Goal: Find contact information: Find contact information

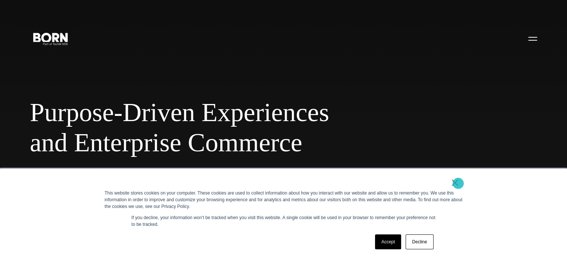
click at [458, 183] on link "×" at bounding box center [454, 182] width 9 height 7
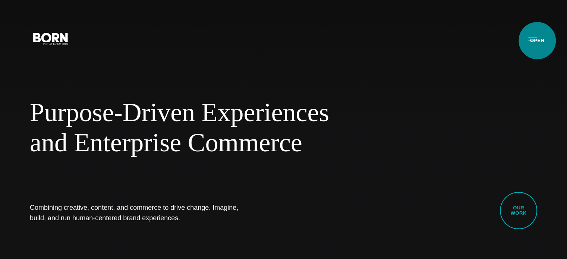
click at [537, 41] on button "Primary Menu" at bounding box center [532, 39] width 18 height 16
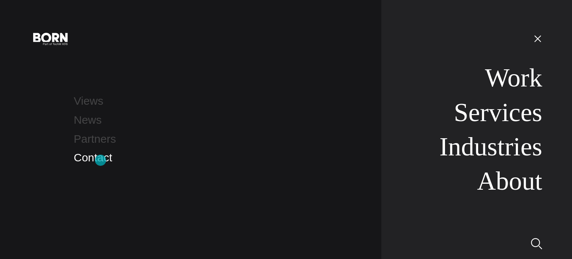
click at [101, 160] on link "Contact" at bounding box center [93, 157] width 38 height 12
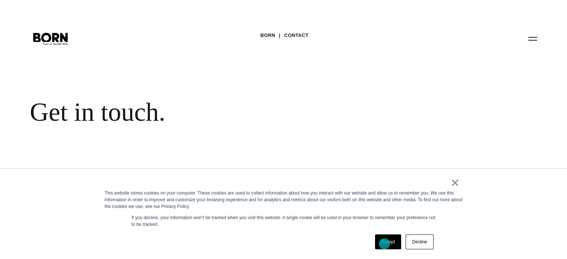
click at [384, 243] on link "Accept" at bounding box center [388, 241] width 26 height 15
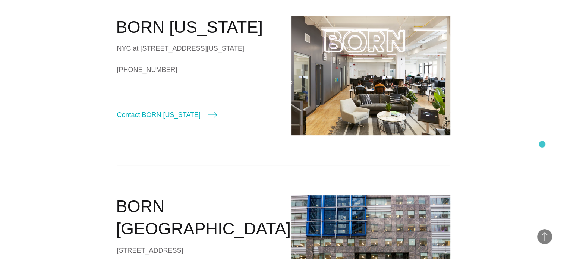
scroll to position [74, 0]
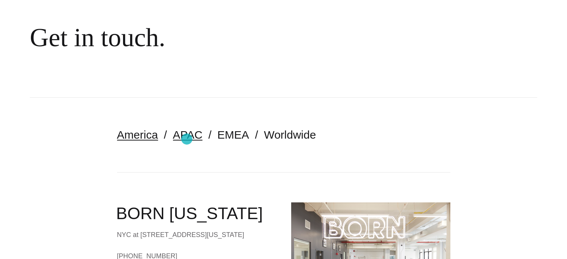
click at [187, 139] on link "APAC" at bounding box center [187, 135] width 29 height 12
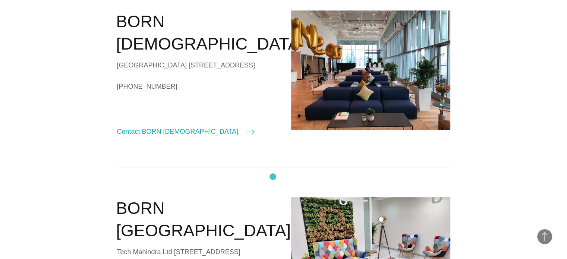
scroll to position [559, 0]
